Goal: Transaction & Acquisition: Purchase product/service

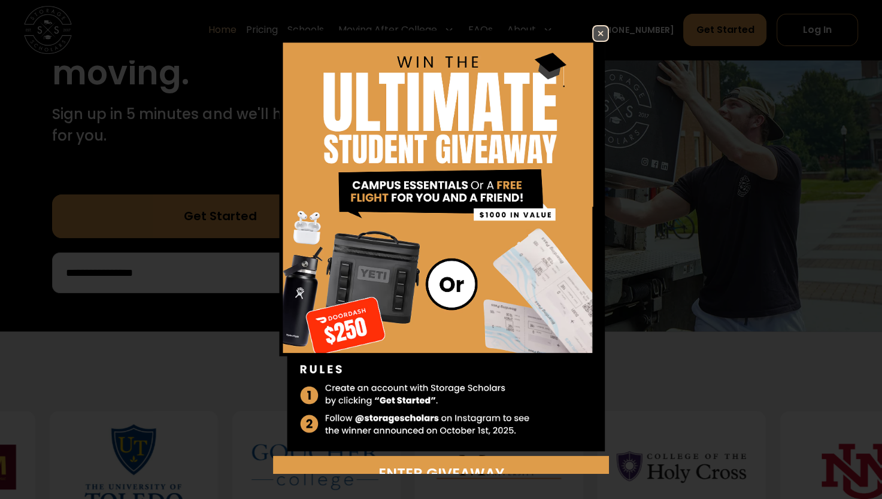
scroll to position [228, 0]
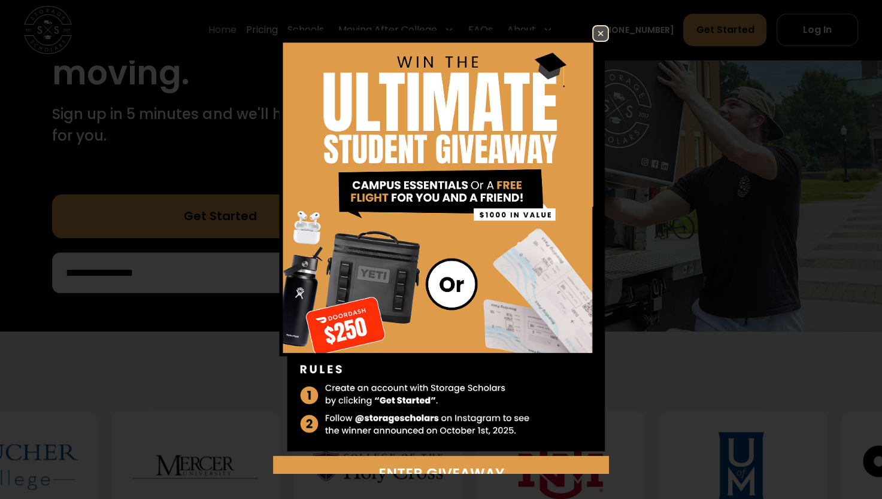
click at [595, 32] on img at bounding box center [600, 33] width 14 height 14
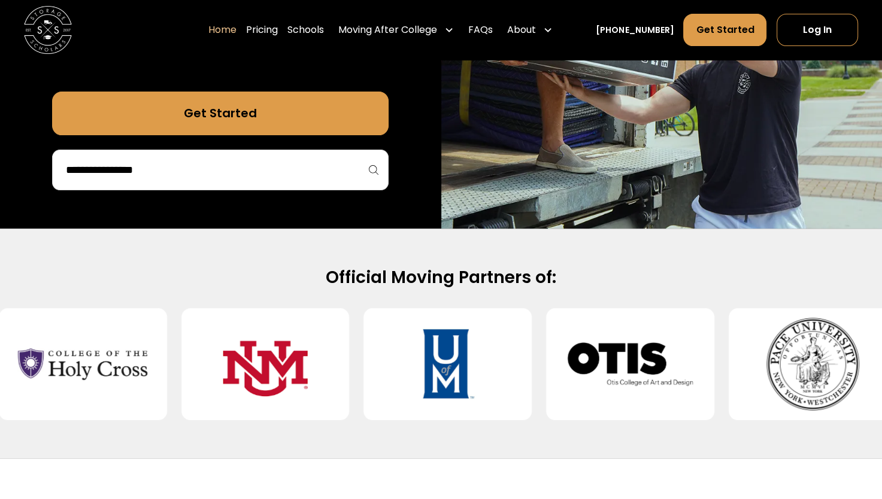
scroll to position [330, 0]
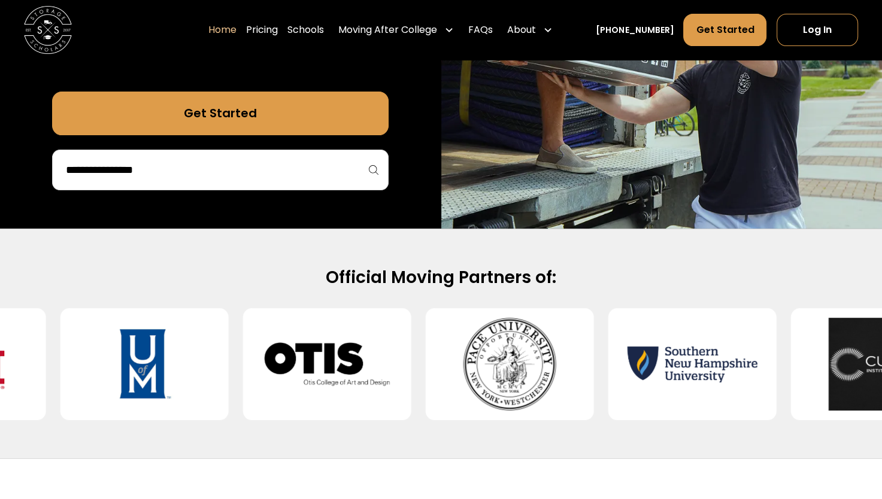
click at [295, 183] on div at bounding box center [220, 170] width 336 height 41
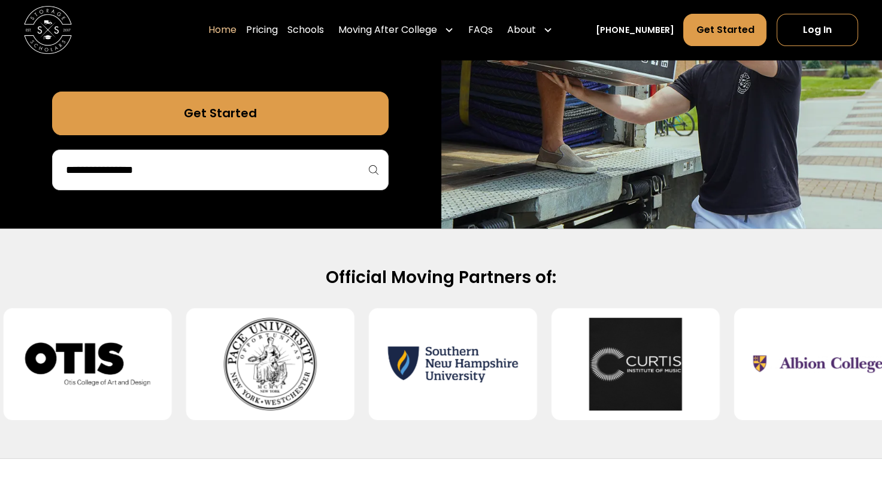
drag, startPoint x: 240, startPoint y: 158, endPoint x: 228, endPoint y: 172, distance: 18.7
click at [228, 172] on div at bounding box center [220, 170] width 336 height 41
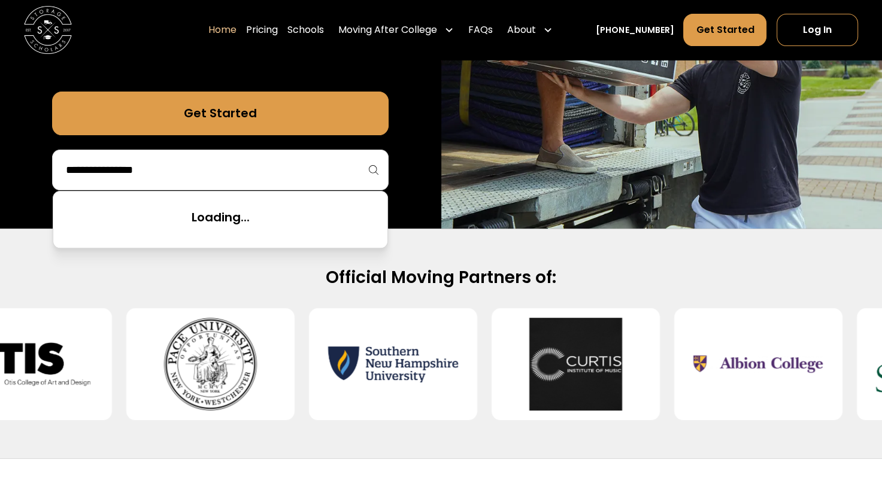
click at [228, 172] on input "search" at bounding box center [220, 170] width 311 height 20
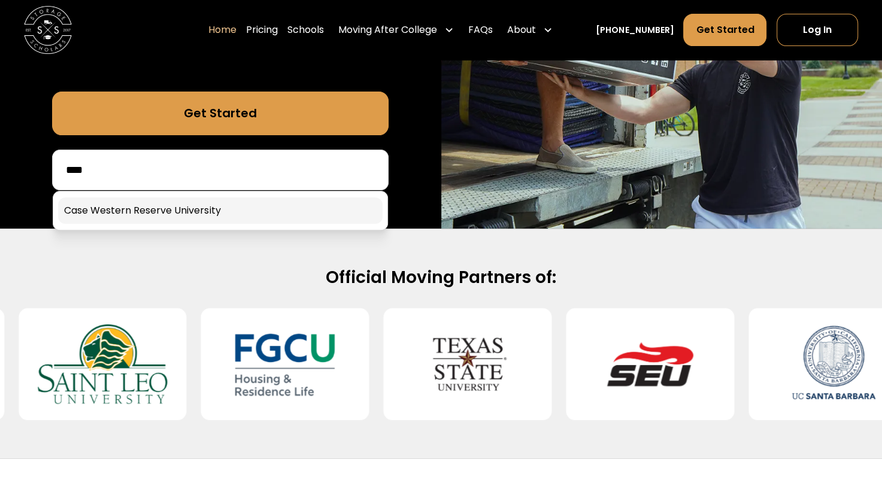
type input "****"
click at [217, 217] on link at bounding box center [220, 211] width 324 height 26
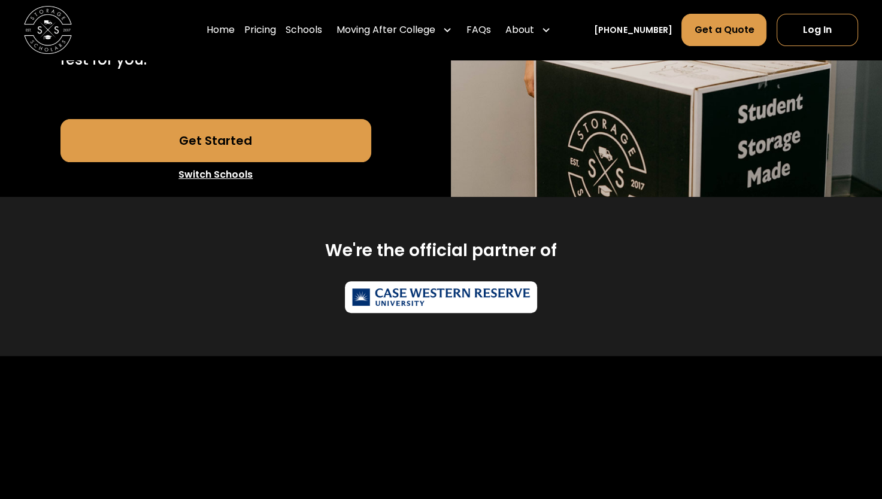
scroll to position [368, 0]
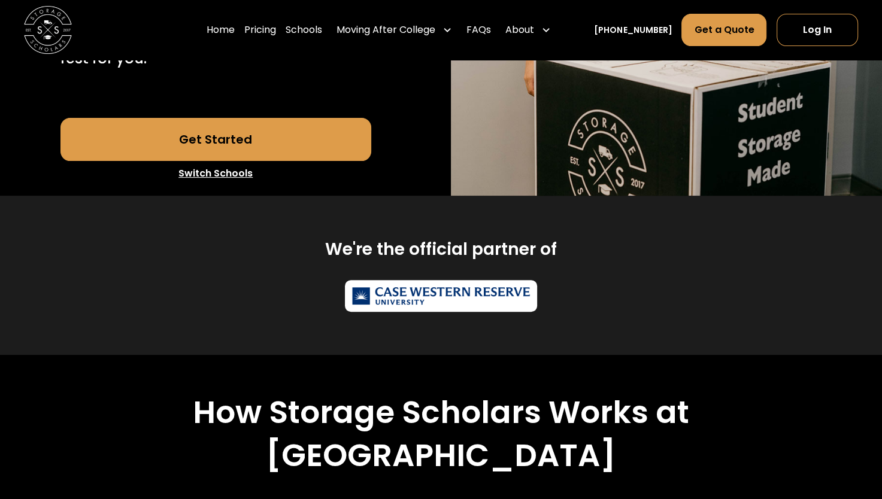
click at [236, 161] on link "Get Started" at bounding box center [215, 139] width 311 height 43
